Goal: Task Accomplishment & Management: Complete application form

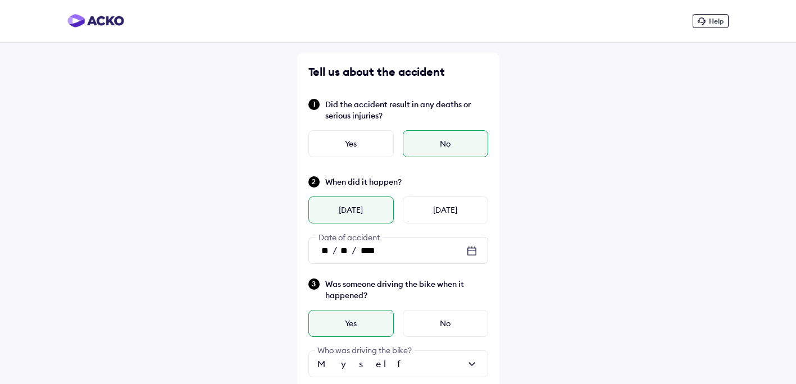
scroll to position [359, 0]
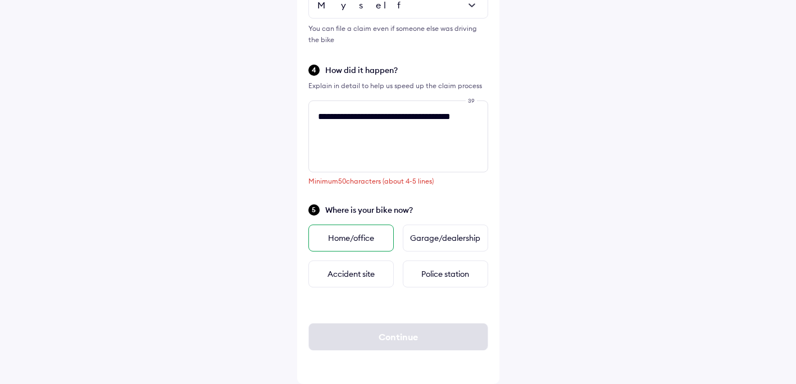
click at [342, 240] on div "Home/office" at bounding box center [350, 238] width 85 height 27
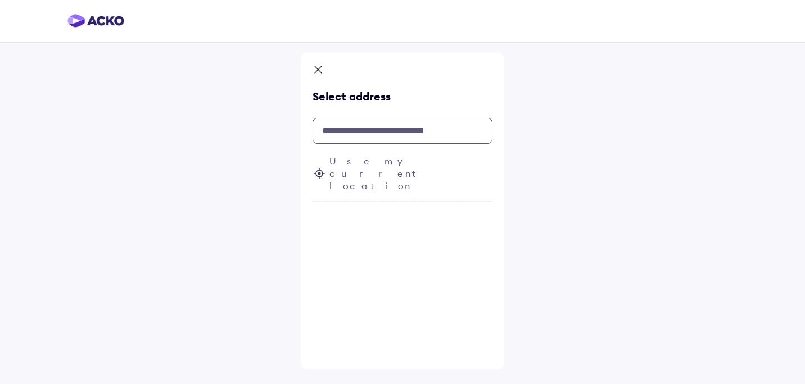
click at [367, 127] on input "text" at bounding box center [402, 131] width 180 height 26
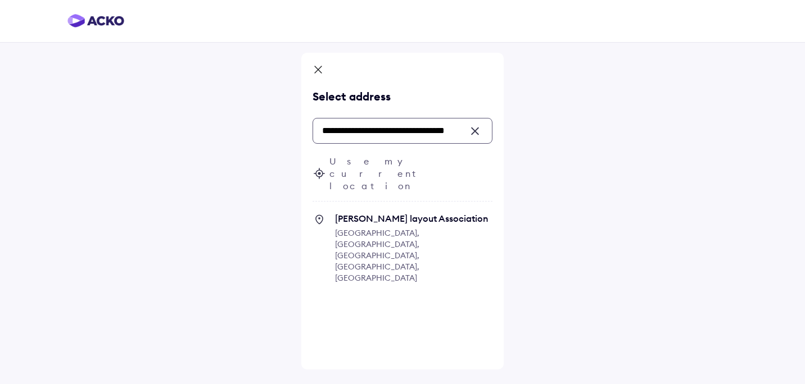
click at [372, 213] on span "Varadaraja Swamy layout Association" at bounding box center [413, 218] width 157 height 11
type input "**********"
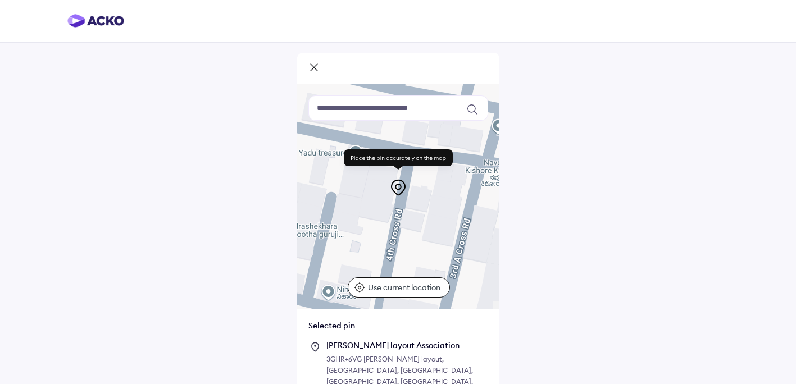
drag, startPoint x: 395, startPoint y: 206, endPoint x: 351, endPoint y: 279, distance: 85.5
click at [351, 279] on div at bounding box center [398, 196] width 202 height 225
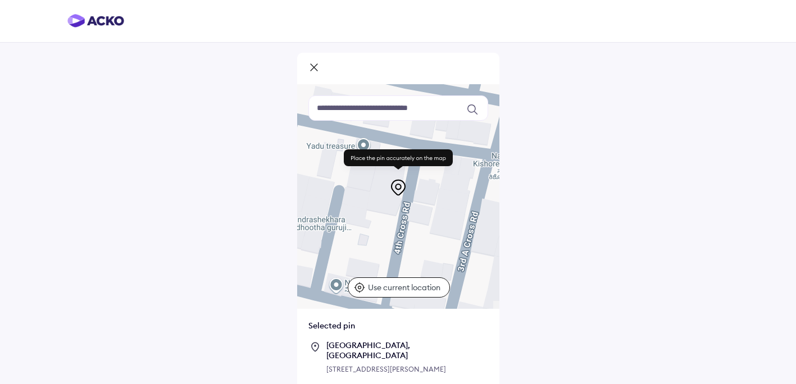
drag, startPoint x: 397, startPoint y: 241, endPoint x: 405, endPoint y: 233, distance: 11.5
click at [405, 233] on div at bounding box center [398, 196] width 202 height 225
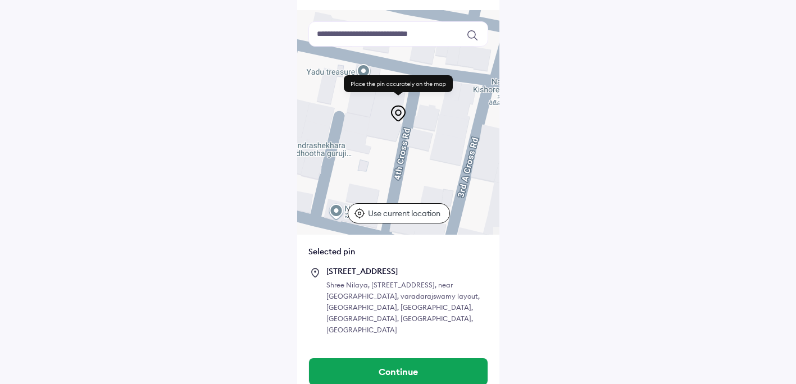
scroll to position [75, 0]
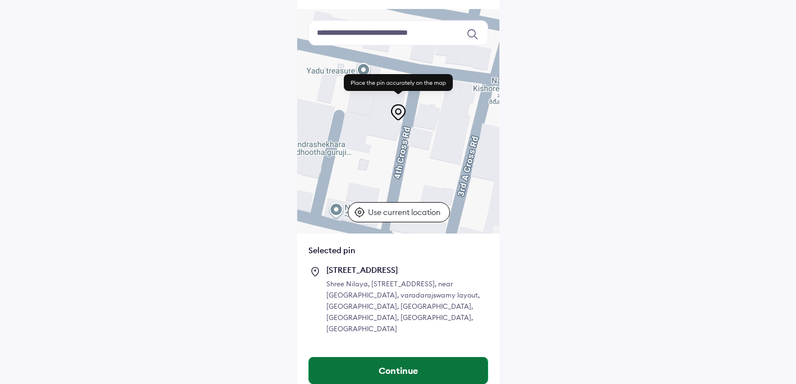
click at [407, 361] on button "Continue" at bounding box center [398, 370] width 179 height 27
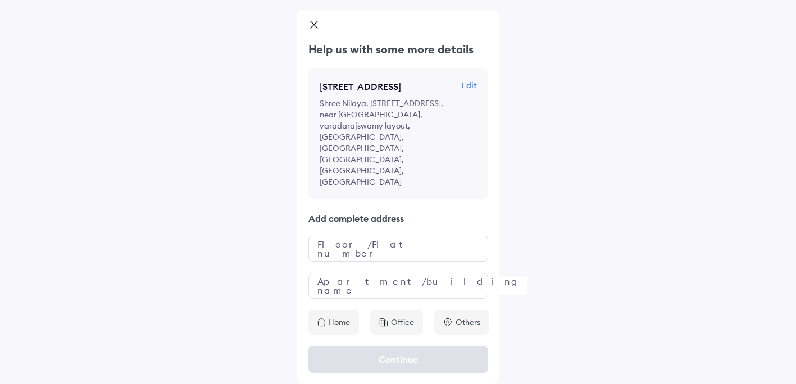
scroll to position [0, 0]
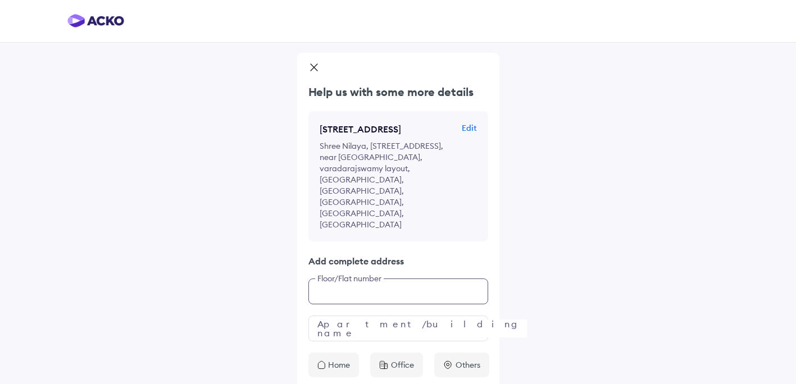
click at [387, 279] on input "text" at bounding box center [398, 292] width 180 height 26
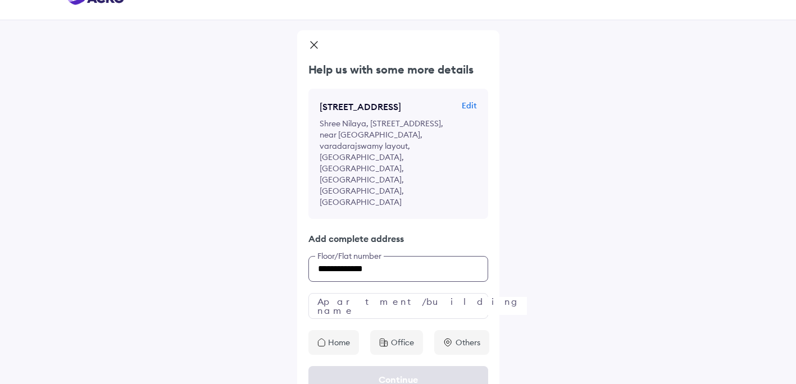
type input "**********"
click at [347, 337] on p "Home" at bounding box center [339, 342] width 22 height 11
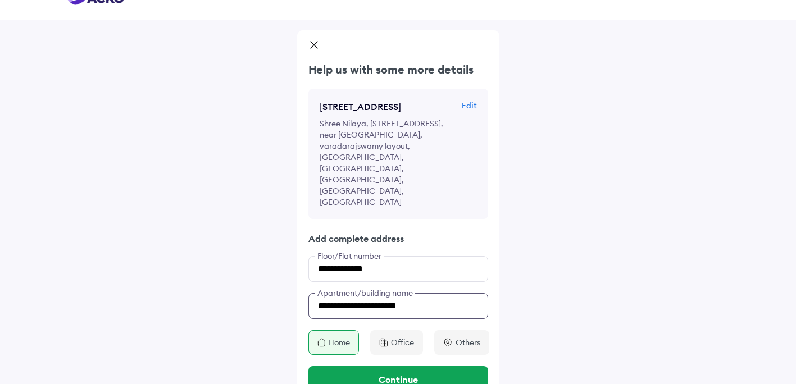
click at [438, 293] on input "**********" at bounding box center [398, 306] width 180 height 26
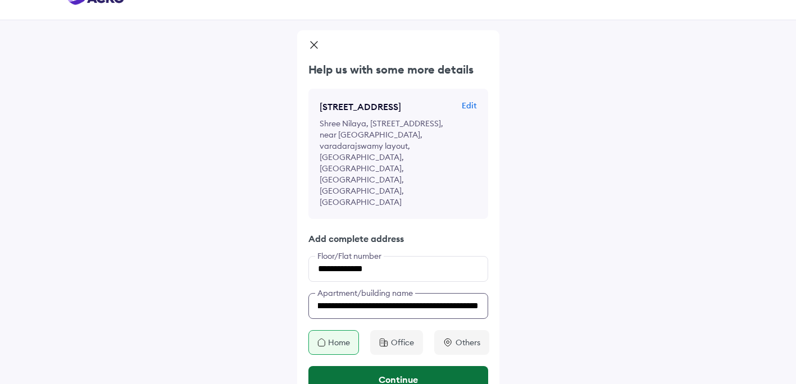
type input "**********"
click at [403, 366] on button "Continue" at bounding box center [398, 379] width 180 height 27
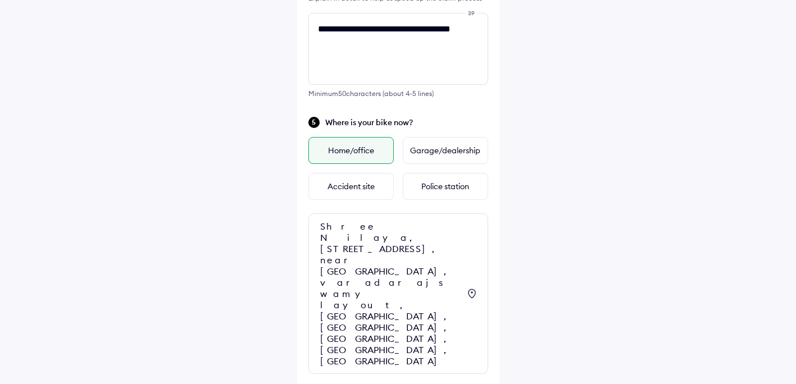
scroll to position [455, 0]
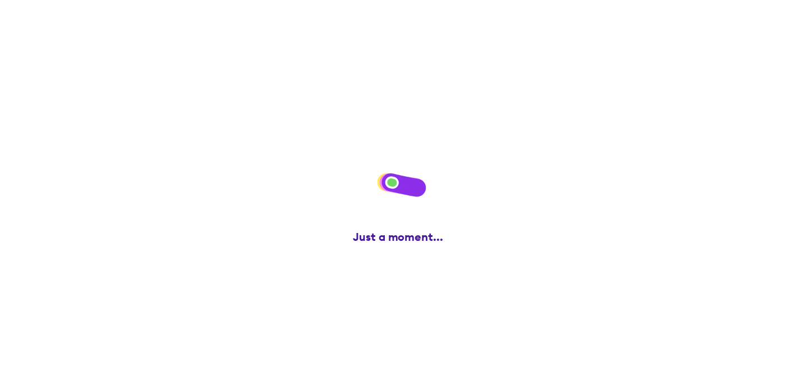
scroll to position [0, 0]
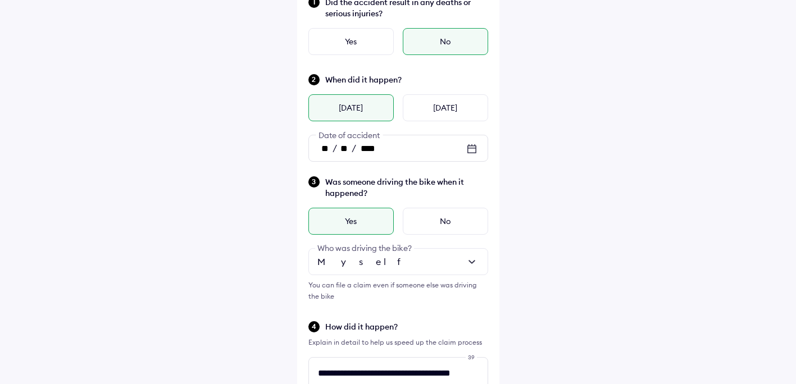
scroll to position [112, 0]
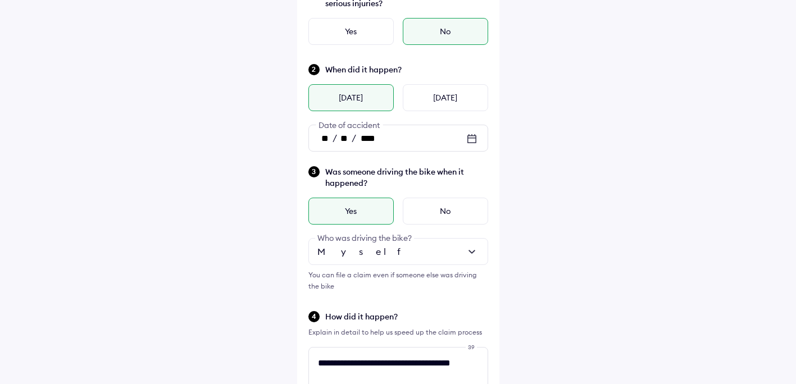
click at [380, 256] on div at bounding box center [398, 251] width 180 height 27
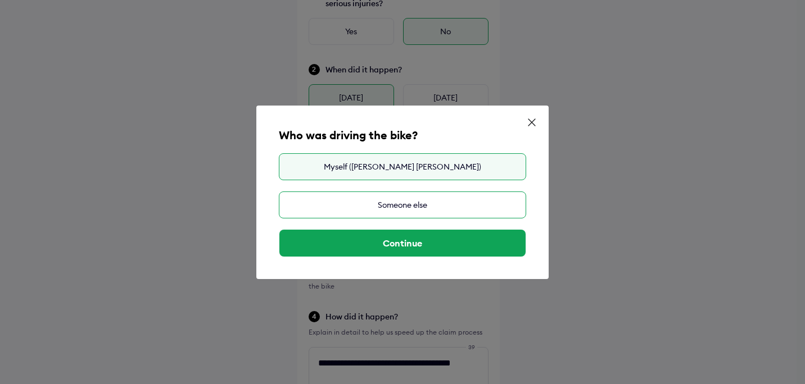
click at [390, 203] on div "Someone else" at bounding box center [402, 205] width 247 height 27
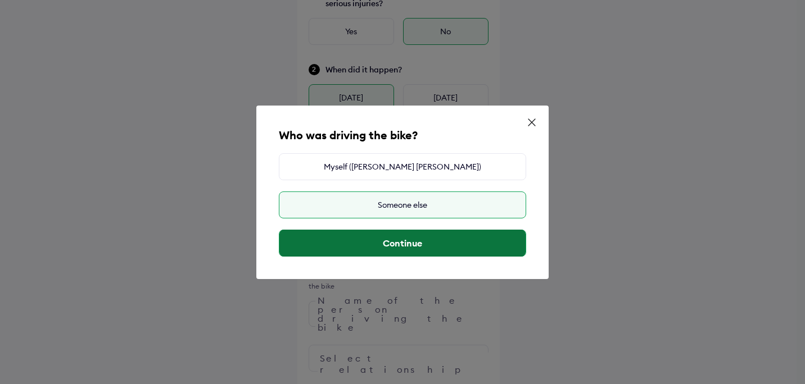
click at [401, 250] on button "Continue" at bounding box center [402, 243] width 246 height 27
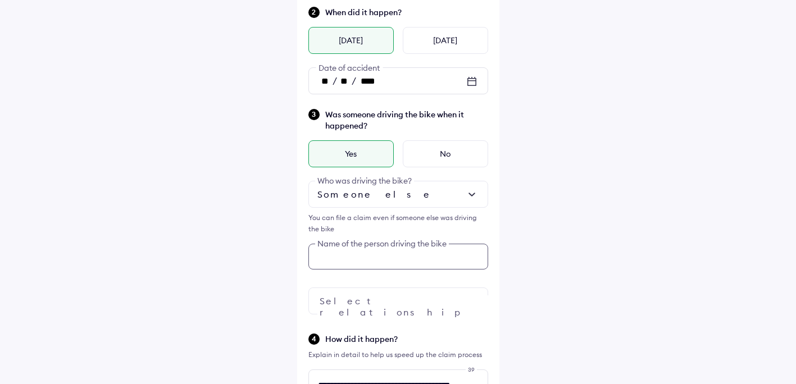
click at [396, 261] on input "text" at bounding box center [398, 257] width 180 height 26
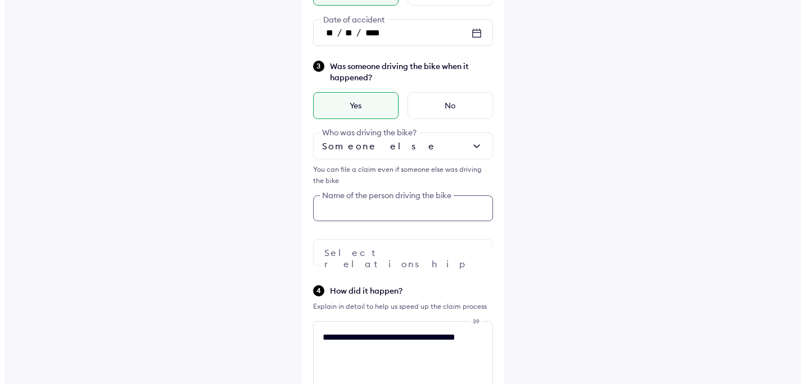
scroll to position [234, 0]
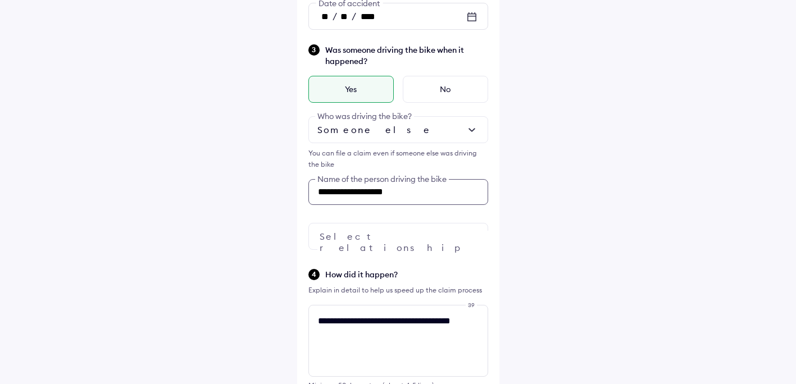
type input "**********"
click at [416, 239] on div at bounding box center [398, 236] width 180 height 27
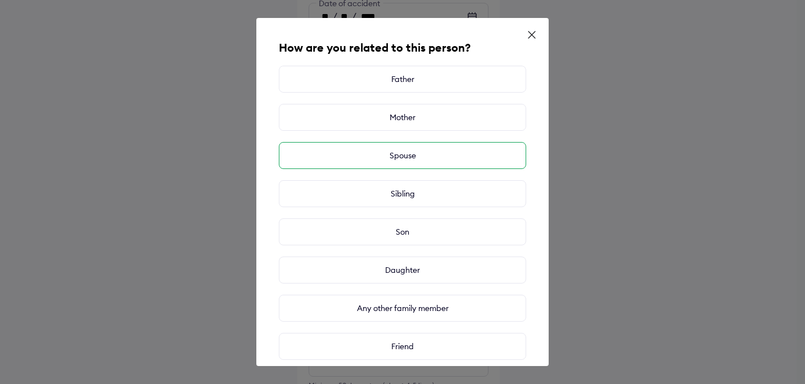
click at [397, 158] on div "Spouse" at bounding box center [402, 155] width 247 height 27
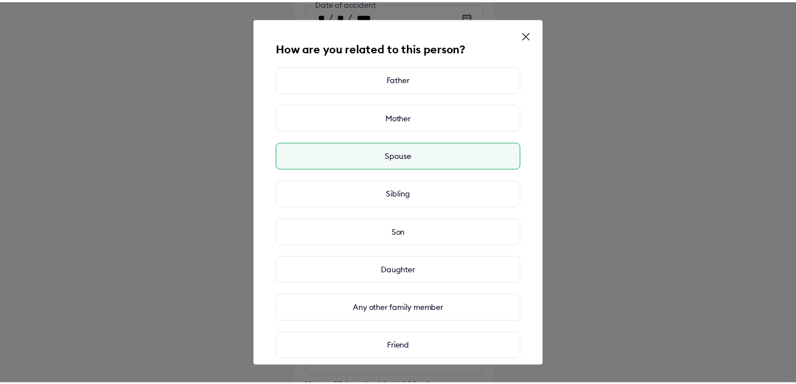
scroll to position [93, 0]
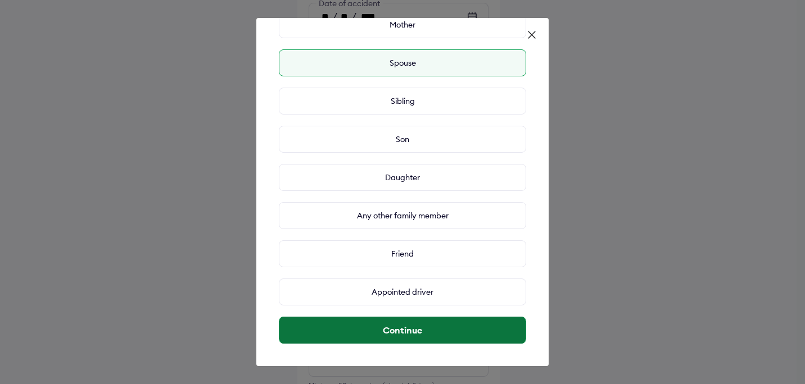
click at [392, 323] on button "Continue" at bounding box center [402, 330] width 246 height 27
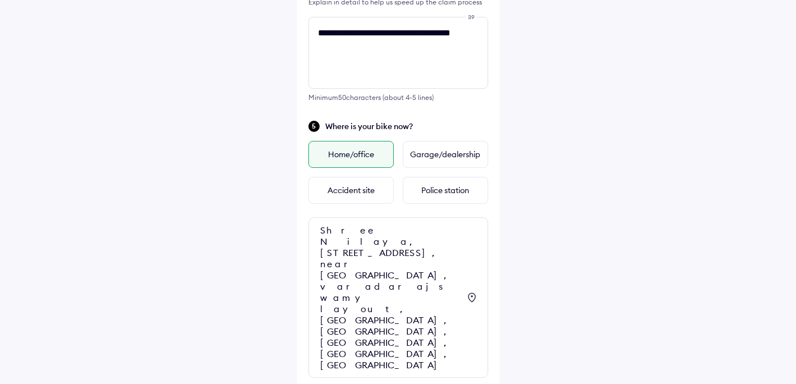
scroll to position [534, 0]
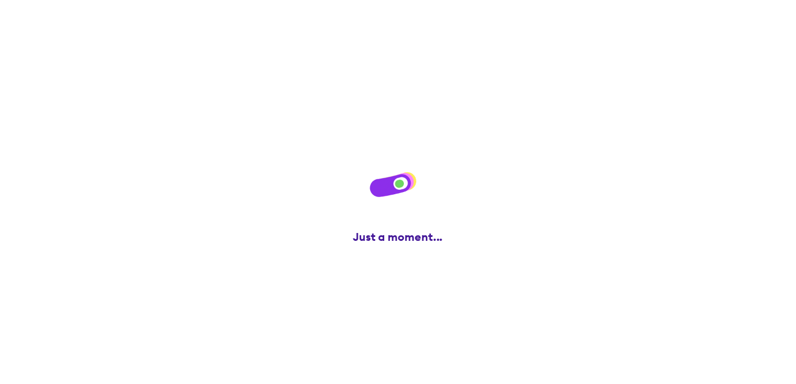
scroll to position [0, 0]
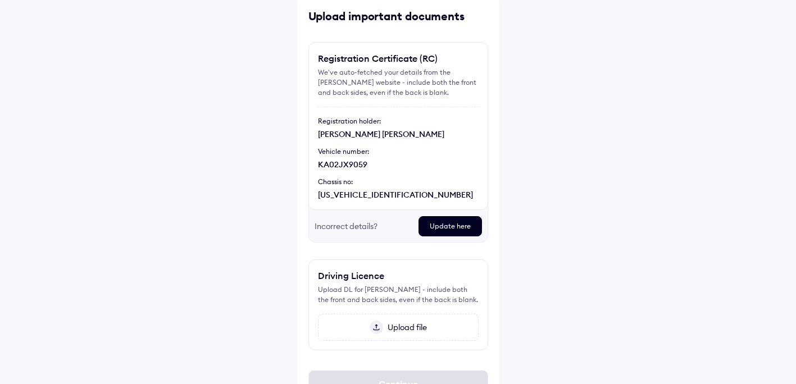
scroll to position [56, 0]
